Goal: Information Seeking & Learning: Learn about a topic

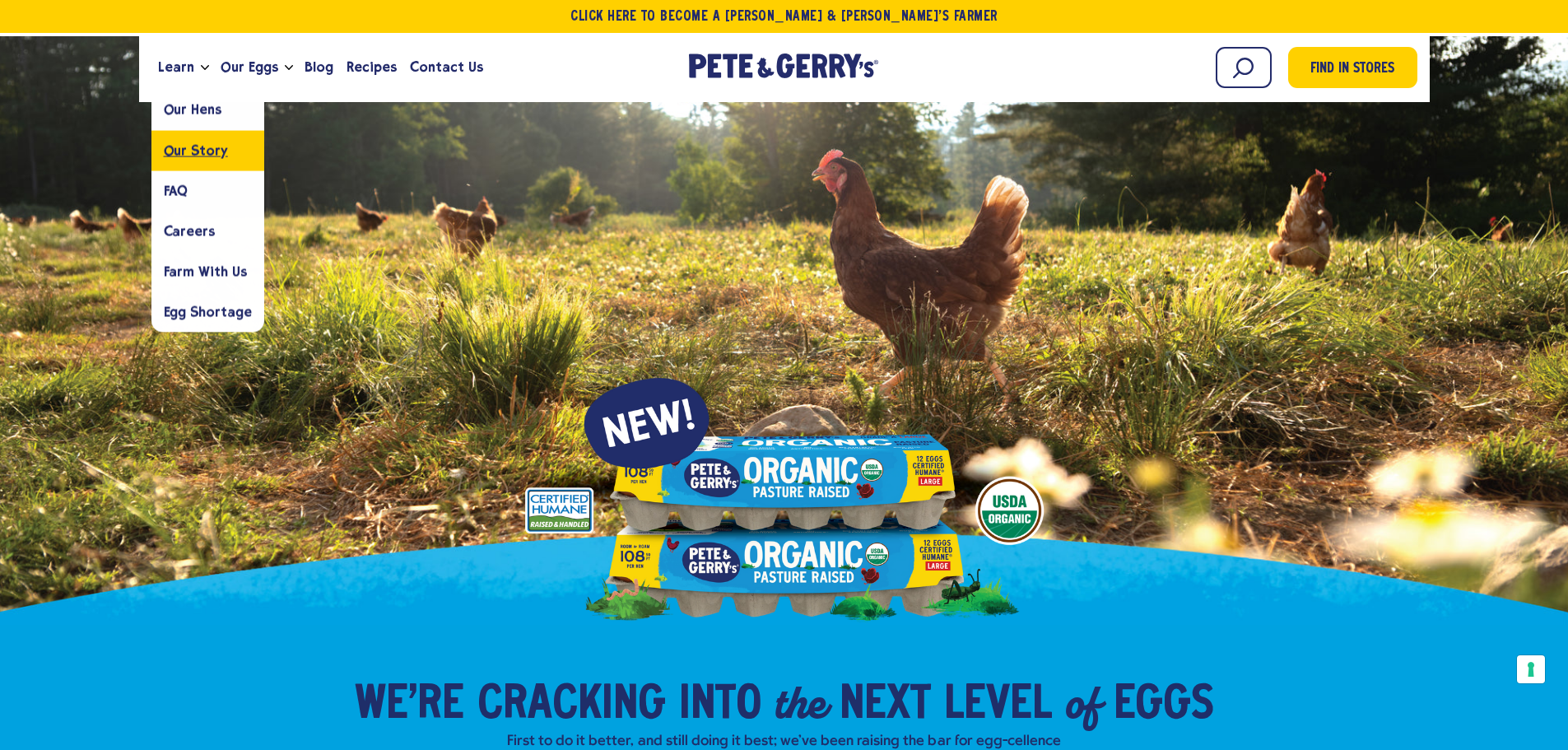
click at [185, 151] on span "Our Story" at bounding box center [195, 150] width 64 height 15
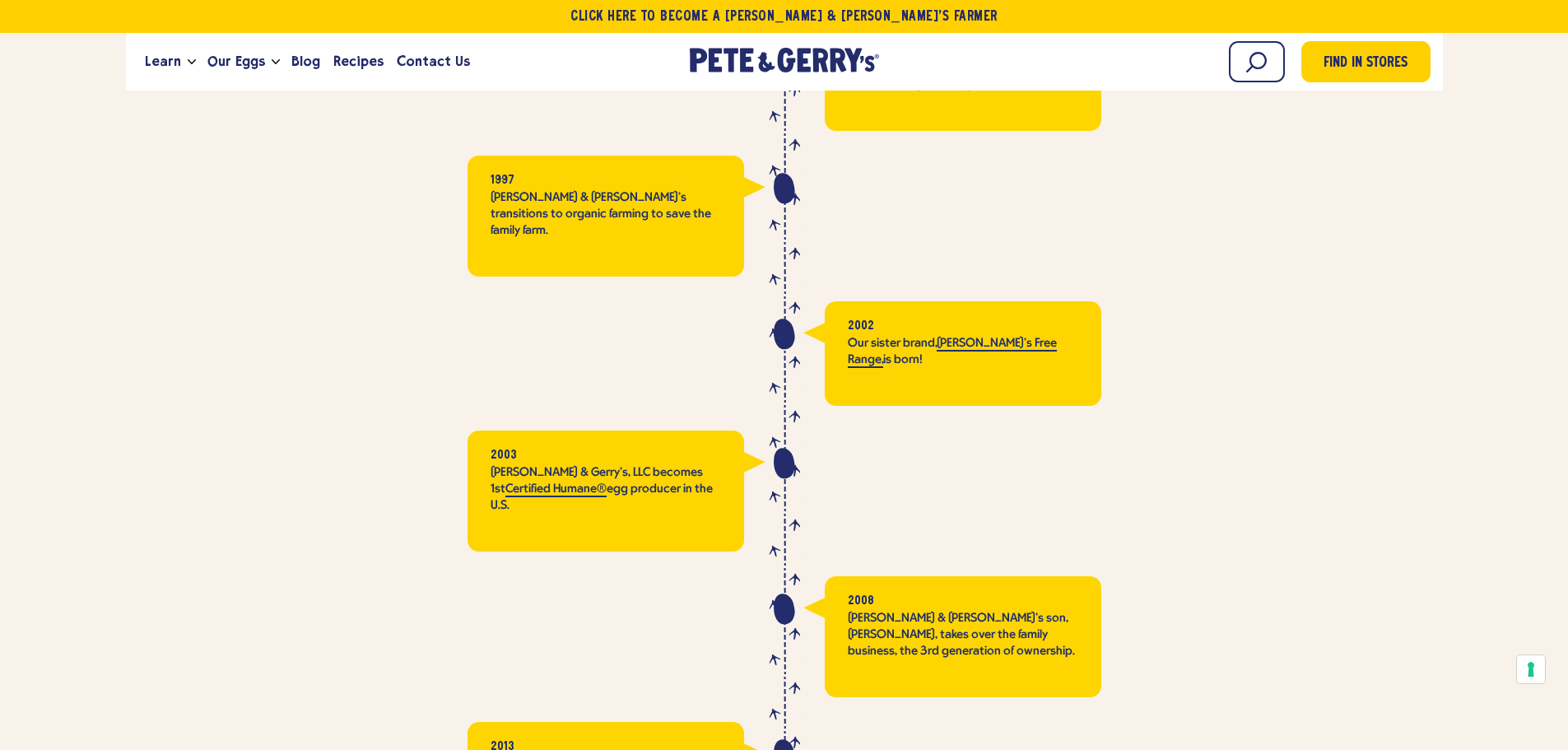
scroll to position [3127, 0]
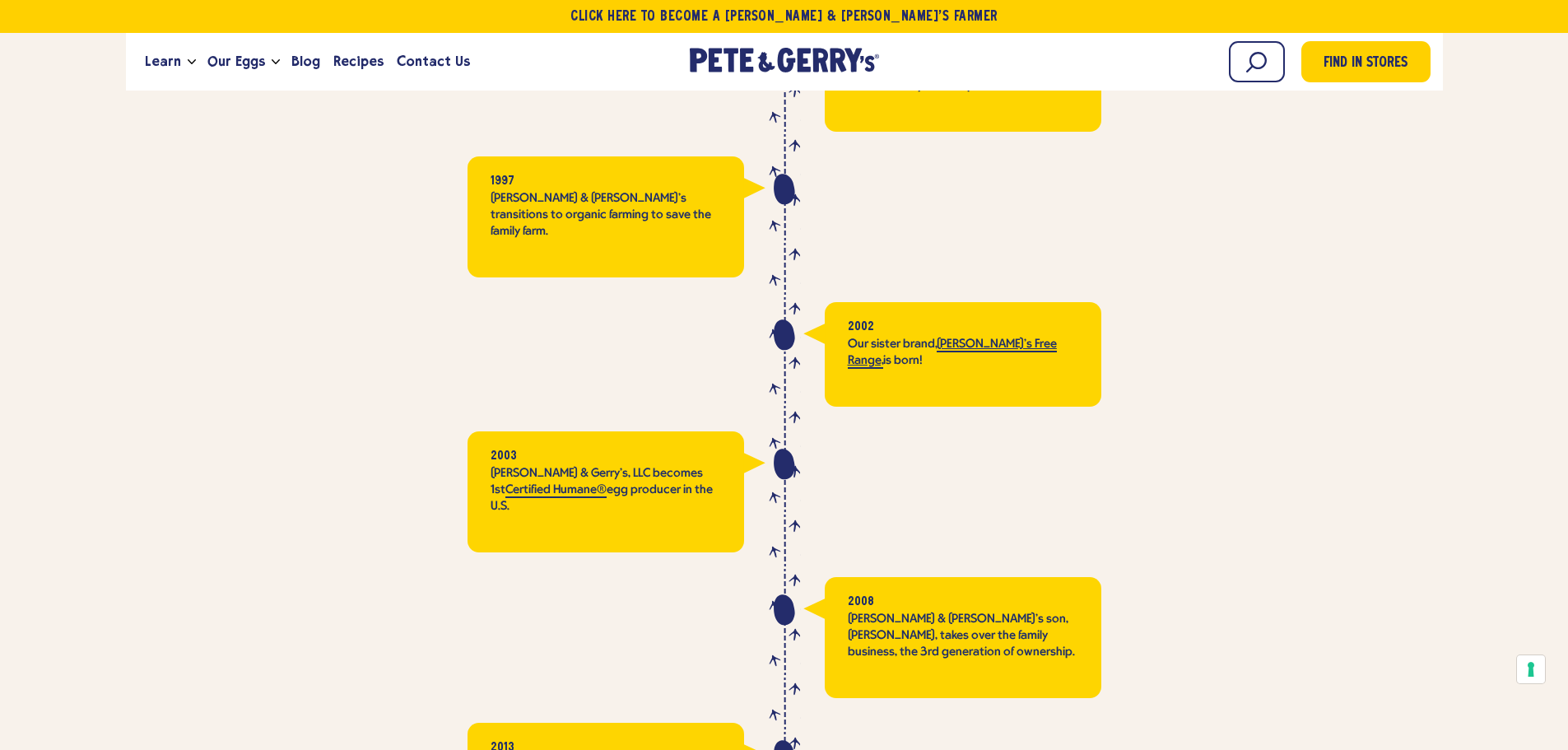
click at [1003, 337] on link "Nellie's Free Range," at bounding box center [952, 352] width 209 height 32
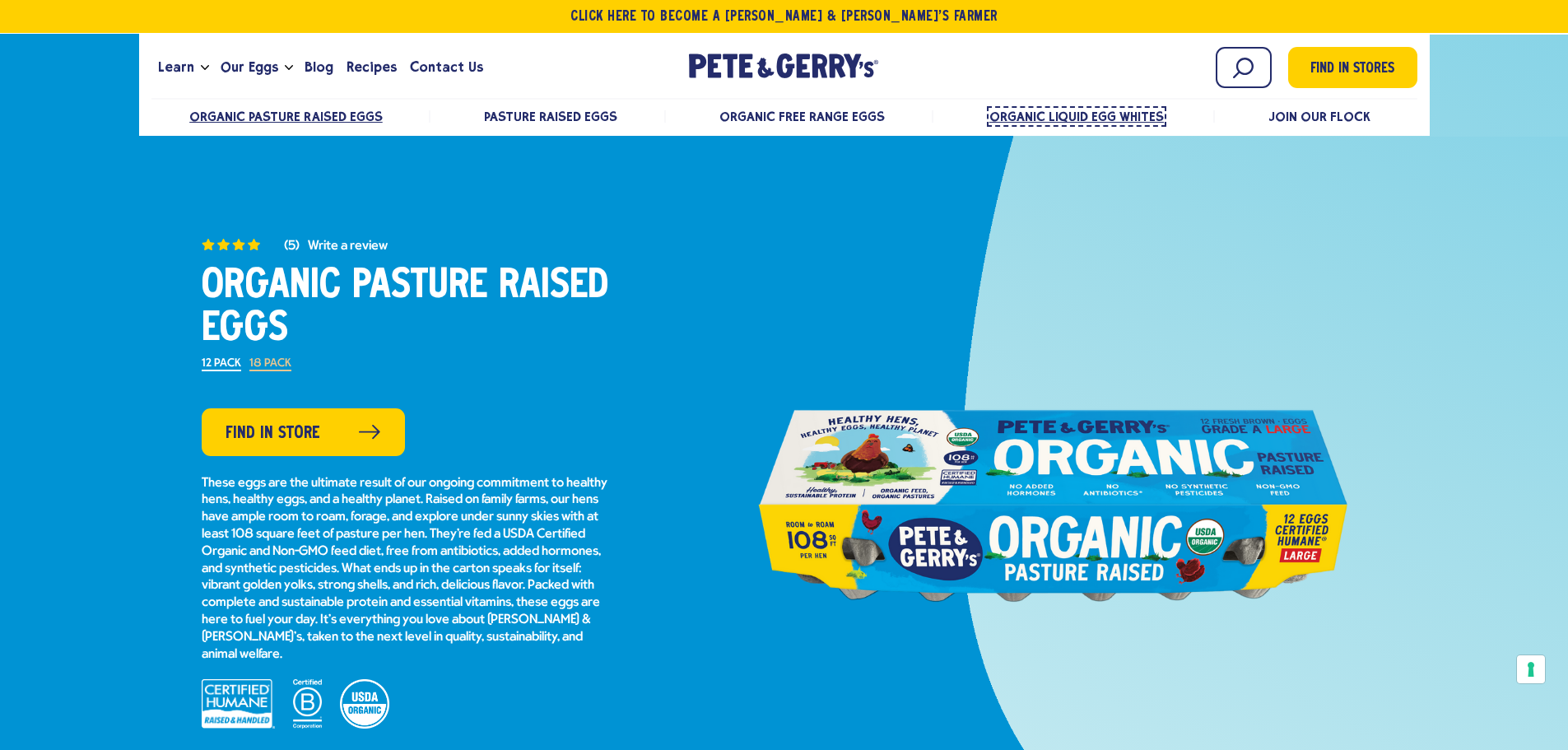
click at [1068, 117] on span "Organic Liquid Egg Whites" at bounding box center [1076, 116] width 175 height 15
